Goal: Task Accomplishment & Management: Manage account settings

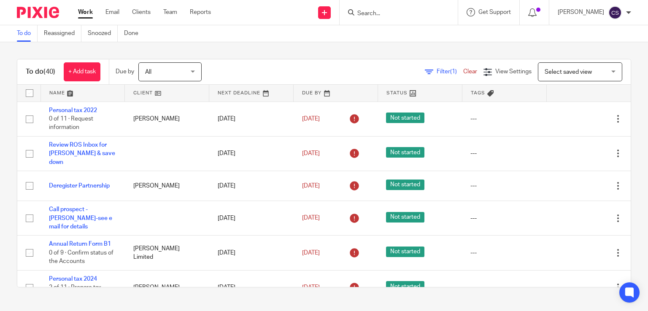
click at [64, 92] on link at bounding box center [83, 93] width 84 height 17
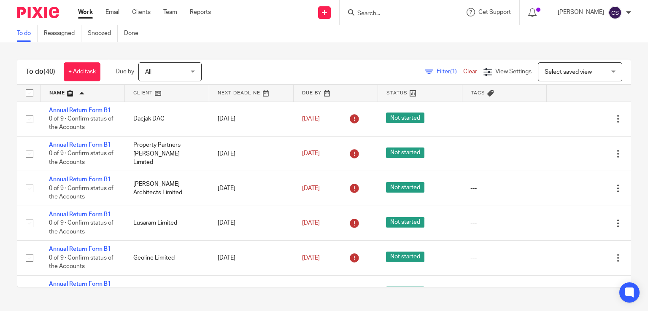
click at [64, 92] on link at bounding box center [83, 93] width 84 height 17
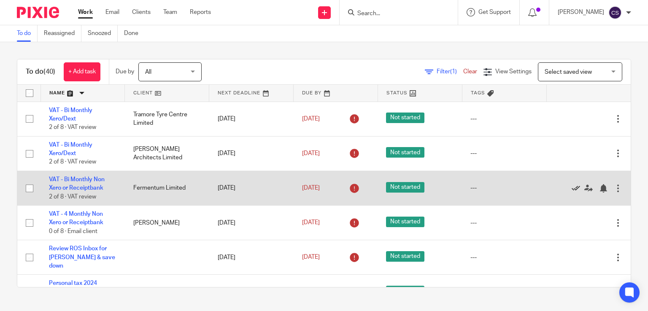
click at [571, 188] on icon at bounding box center [575, 188] width 8 height 8
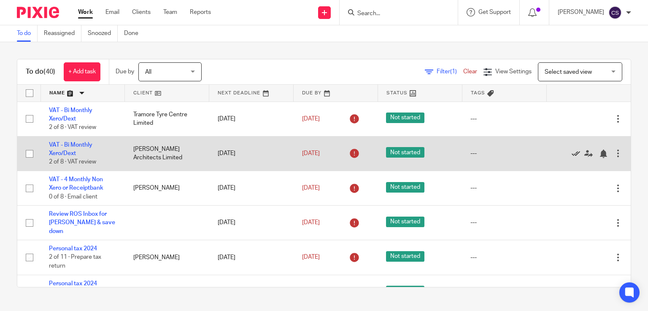
click at [571, 155] on icon at bounding box center [575, 154] width 8 height 8
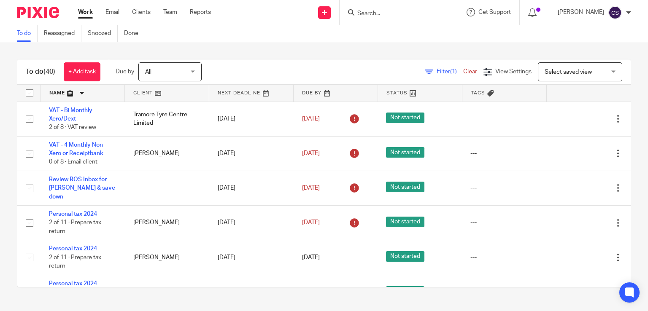
scroll to position [169, 0]
